Goal: Check status: Check status

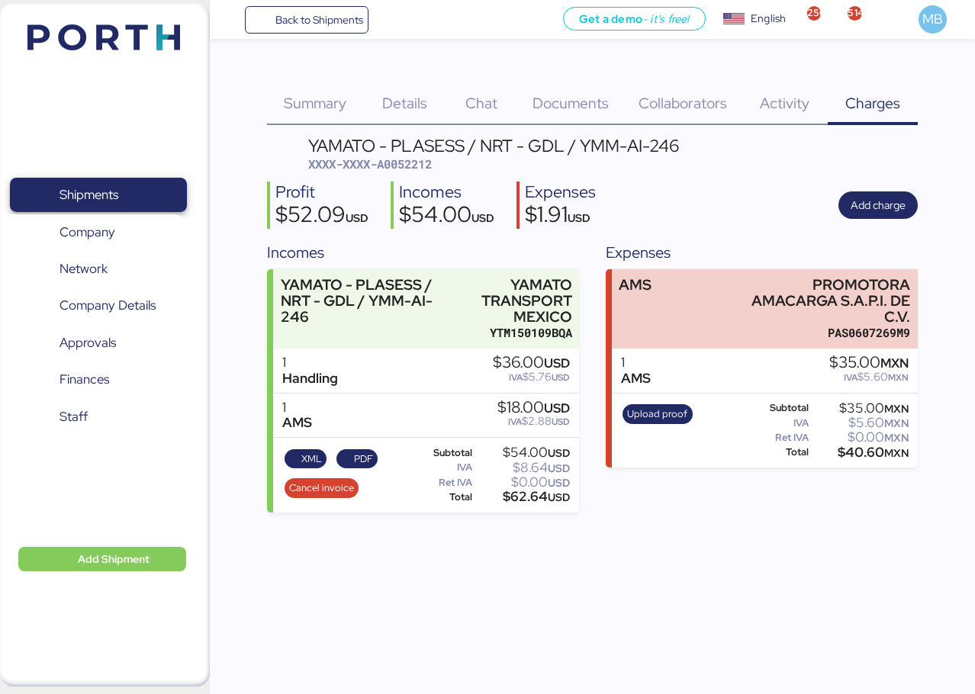
click at [111, 184] on span "Shipments" at bounding box center [98, 195] width 164 height 22
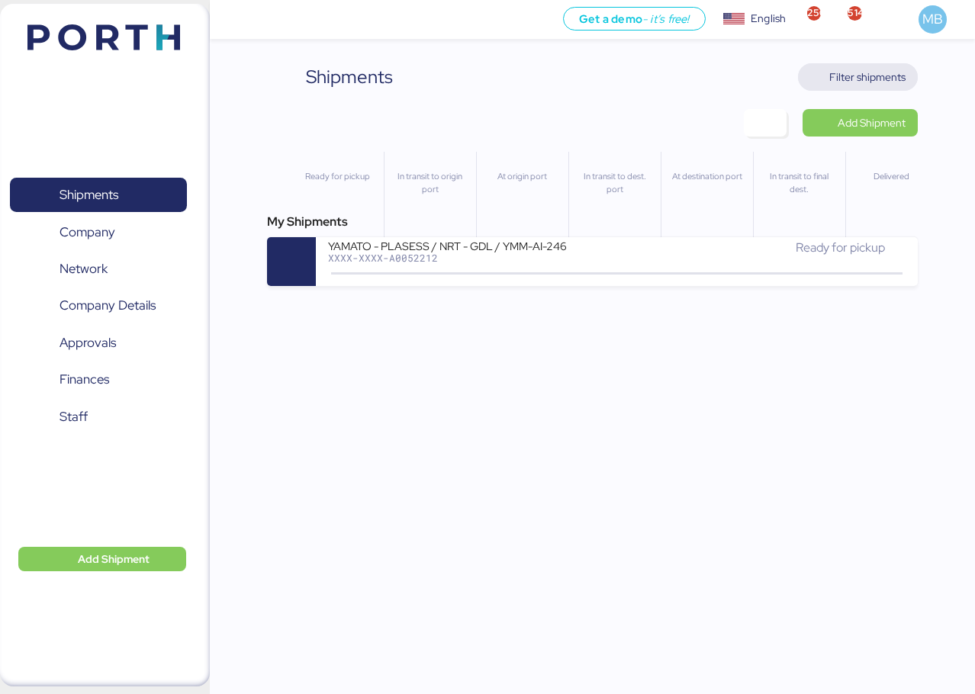
click at [878, 79] on span "Filter shipments" at bounding box center [867, 77] width 76 height 18
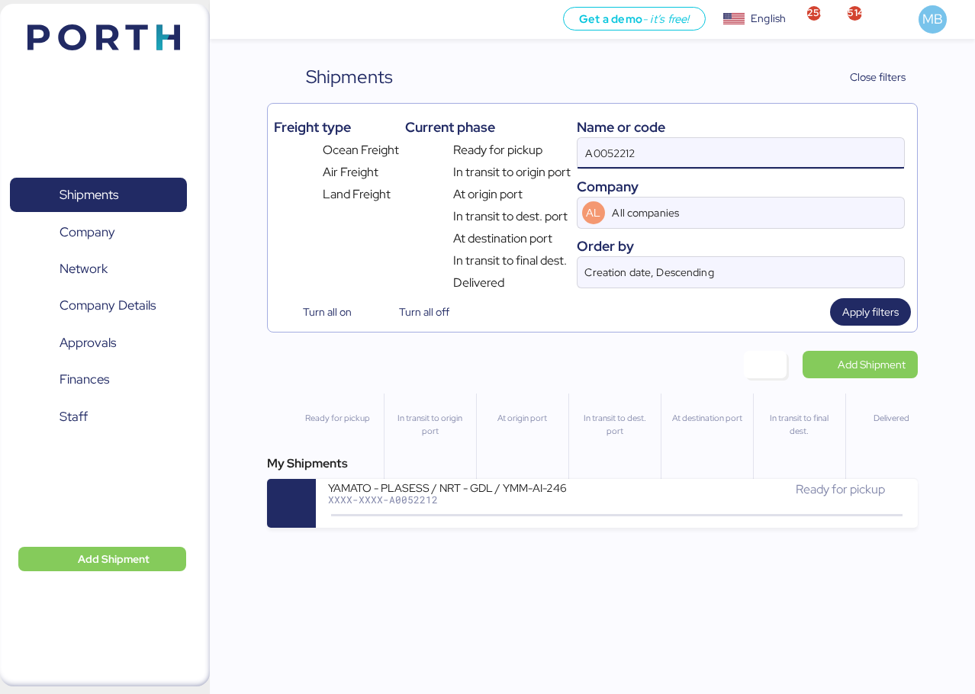
drag, startPoint x: 674, startPoint y: 153, endPoint x: 489, endPoint y: 151, distance: 185.4
click at [489, 153] on div "Freight type Ocean Freight Air Freight Land Freight Current phase Ready for pic…" at bounding box center [592, 201] width 637 height 182
paste input "A0052197"
type input "A0052197"
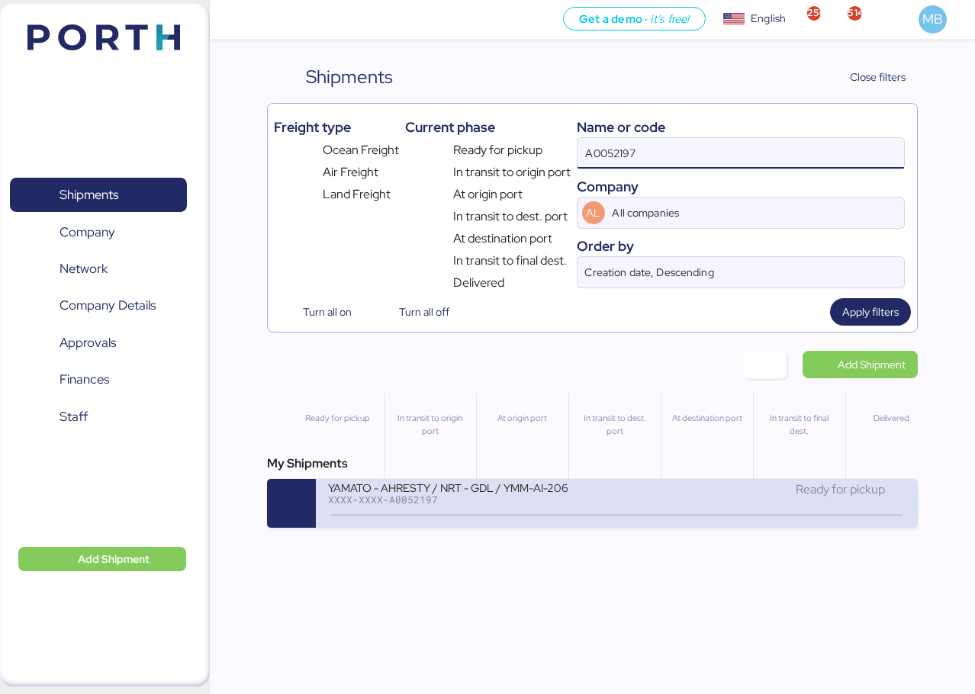
click at [486, 493] on div "YAMATO - AHRESTY / NRT - GDL / YMM-AI-206" at bounding box center [472, 487] width 288 height 13
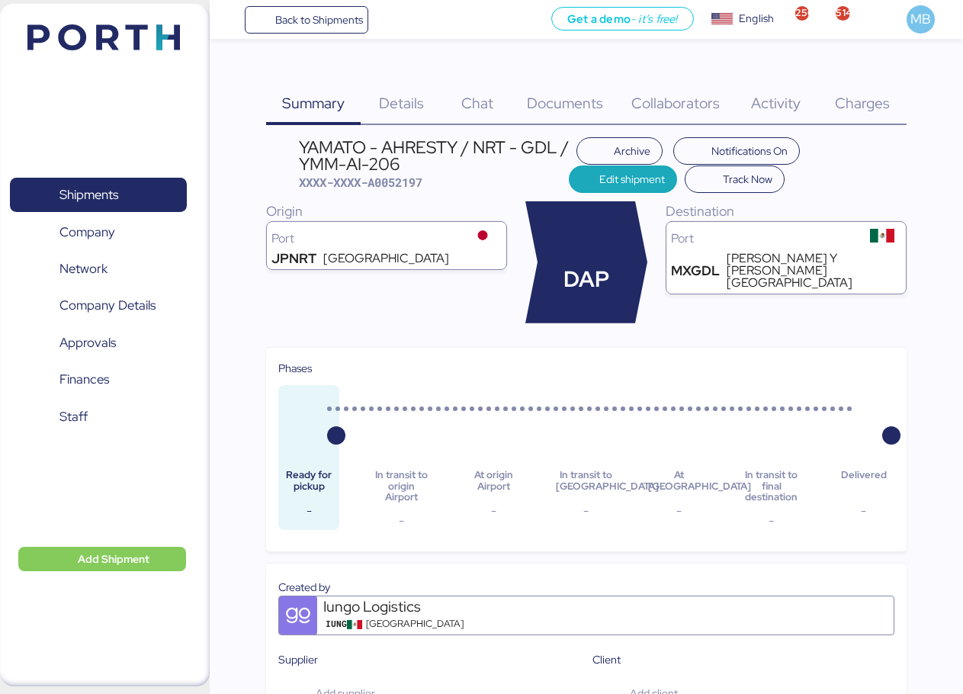
click at [861, 104] on span "Charges" at bounding box center [862, 103] width 55 height 20
